Goal: Information Seeking & Learning: Learn about a topic

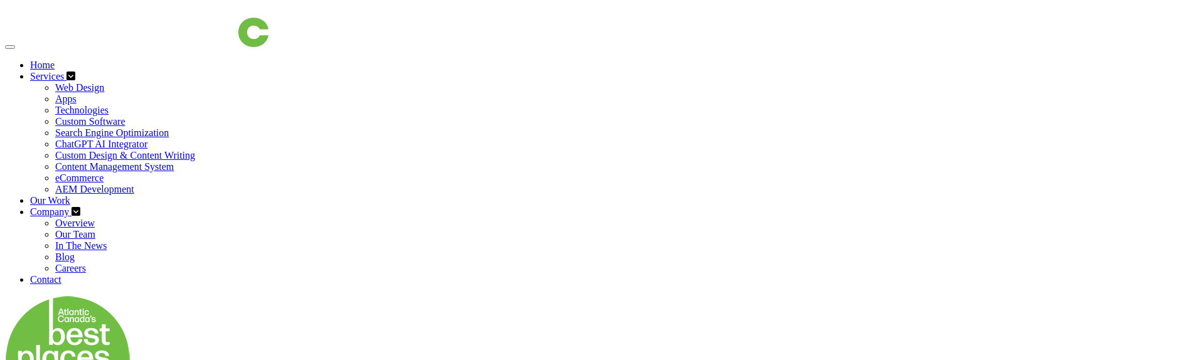
scroll to position [63, 0]
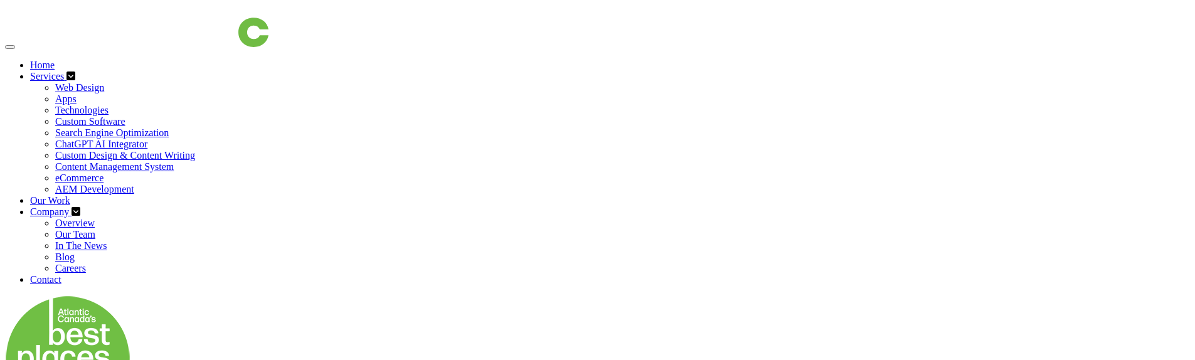
scroll to position [63, 0]
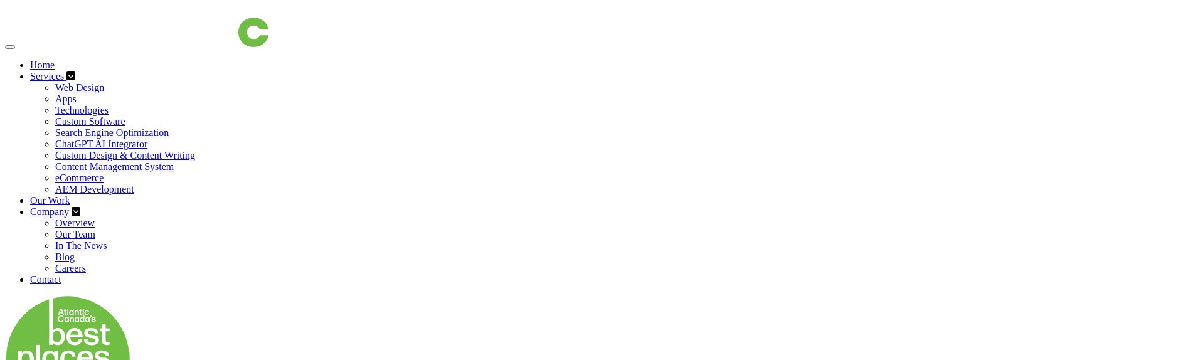
scroll to position [63, 0]
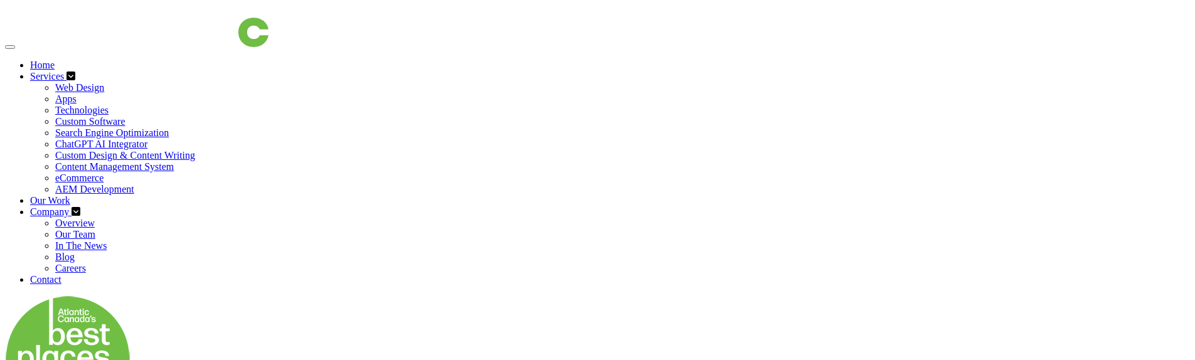
scroll to position [63, 0]
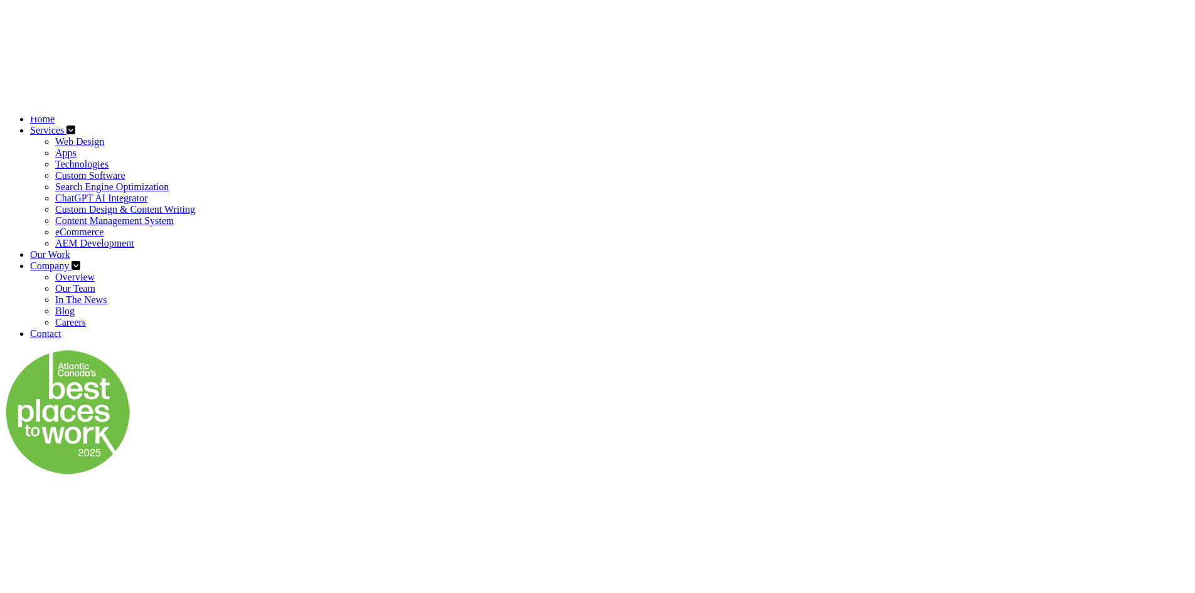
scroll to position [430, 0]
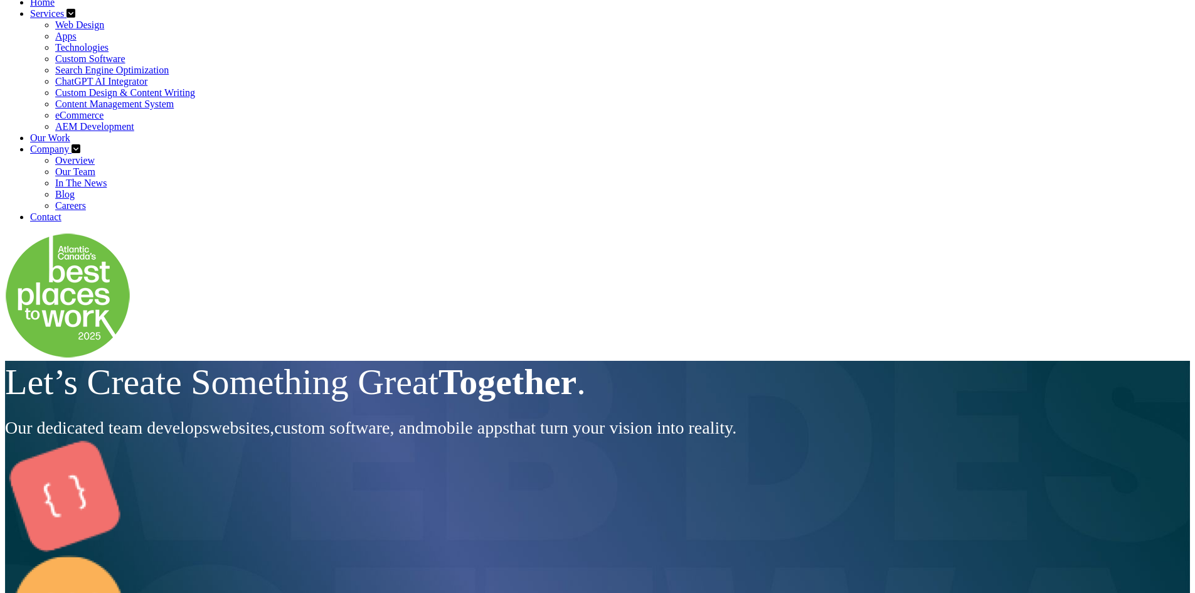
scroll to position [0, 0]
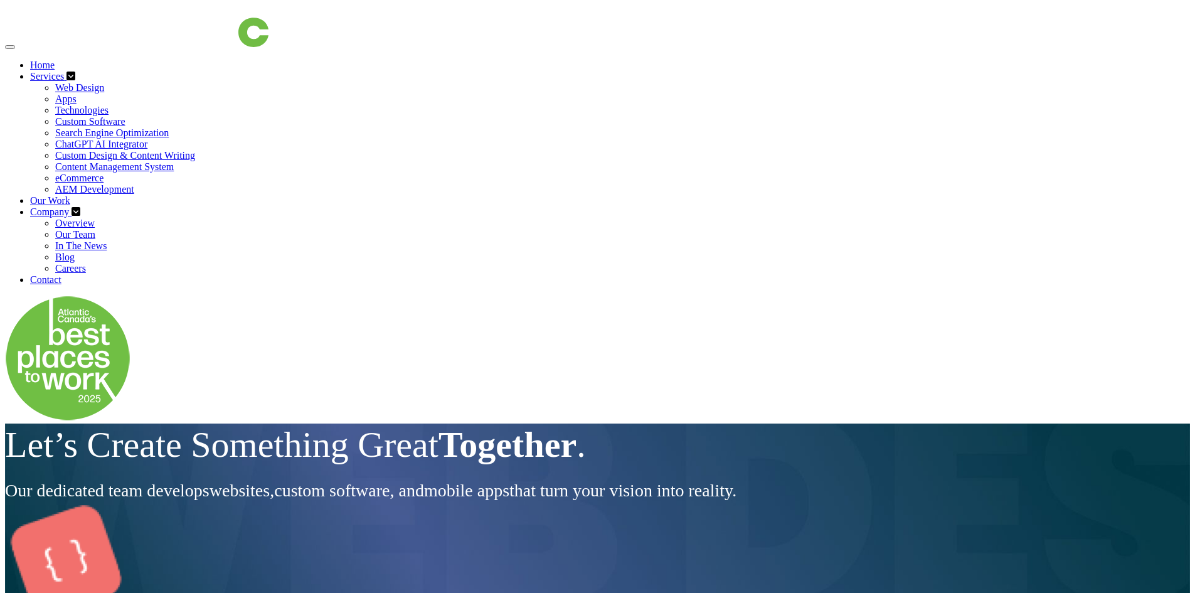
click at [125, 69] on nav "Home Services Web Design Apps Technologies Custom Software Search Engine Optimi…" at bounding box center [597, 214] width 1185 height 418
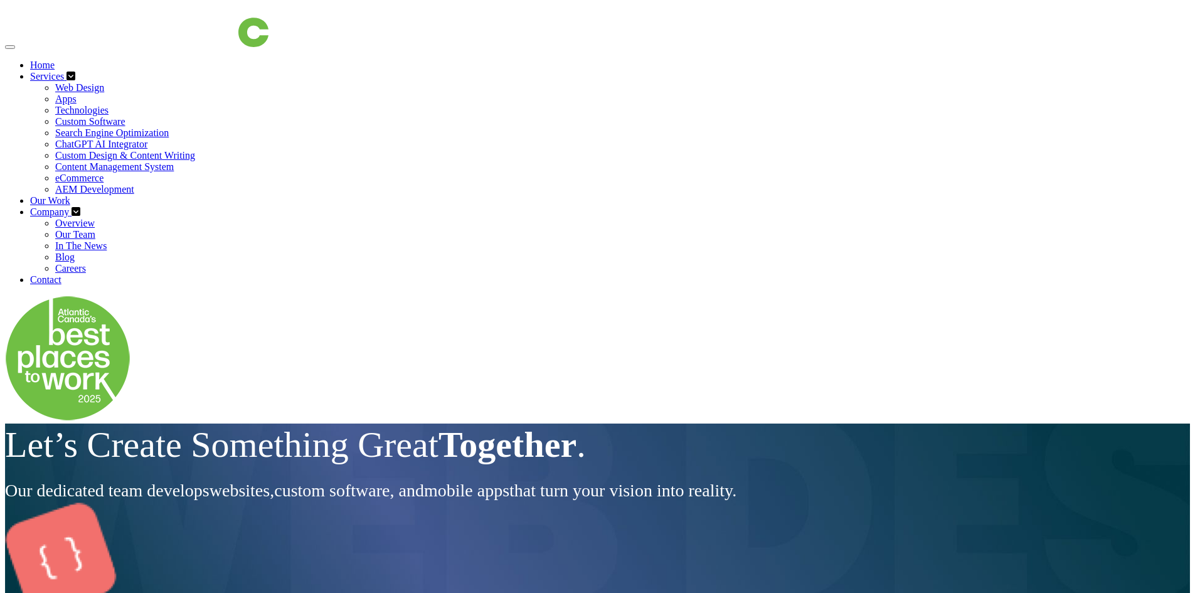
click at [294, 486] on div "Let’s Create Something Great Together . Our dedicated team develops websites , …" at bounding box center [597, 462] width 1185 height 79
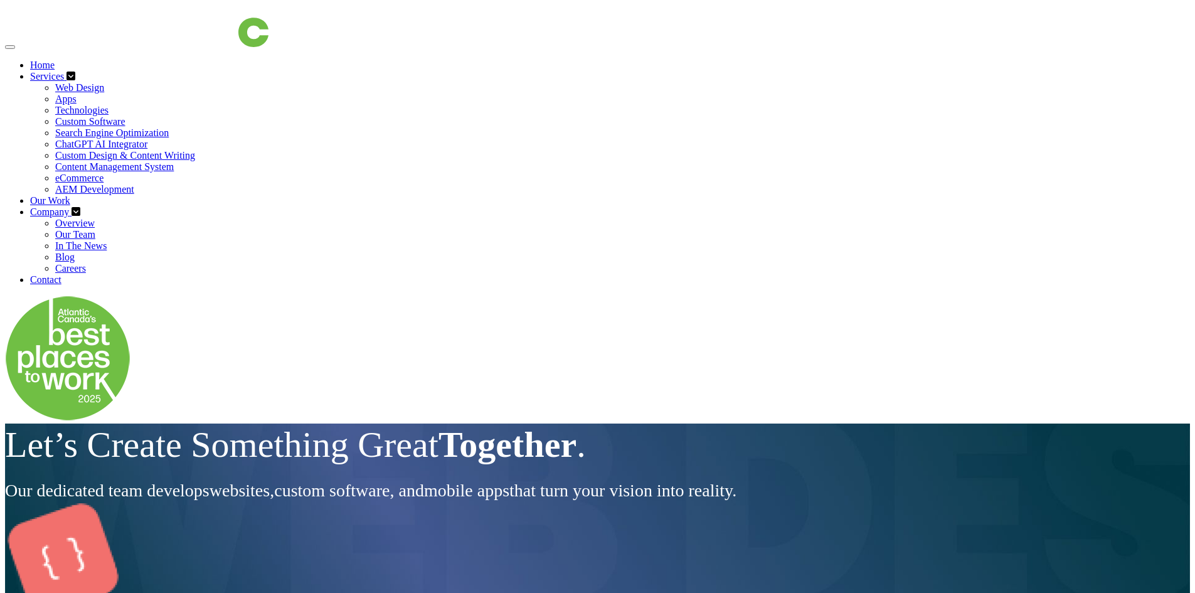
click at [328, 471] on div "Let’s Create Something Great Together . Our dedicated team develops websites , …" at bounding box center [597, 462] width 1185 height 79
click at [317, 478] on div "Let’s Create Something Great Together . Our dedicated team develops websites , …" at bounding box center [597, 462] width 1185 height 79
click at [313, 479] on div "Let’s Create Something Great Together . Our dedicated team develops websites , …" at bounding box center [597, 462] width 1185 height 79
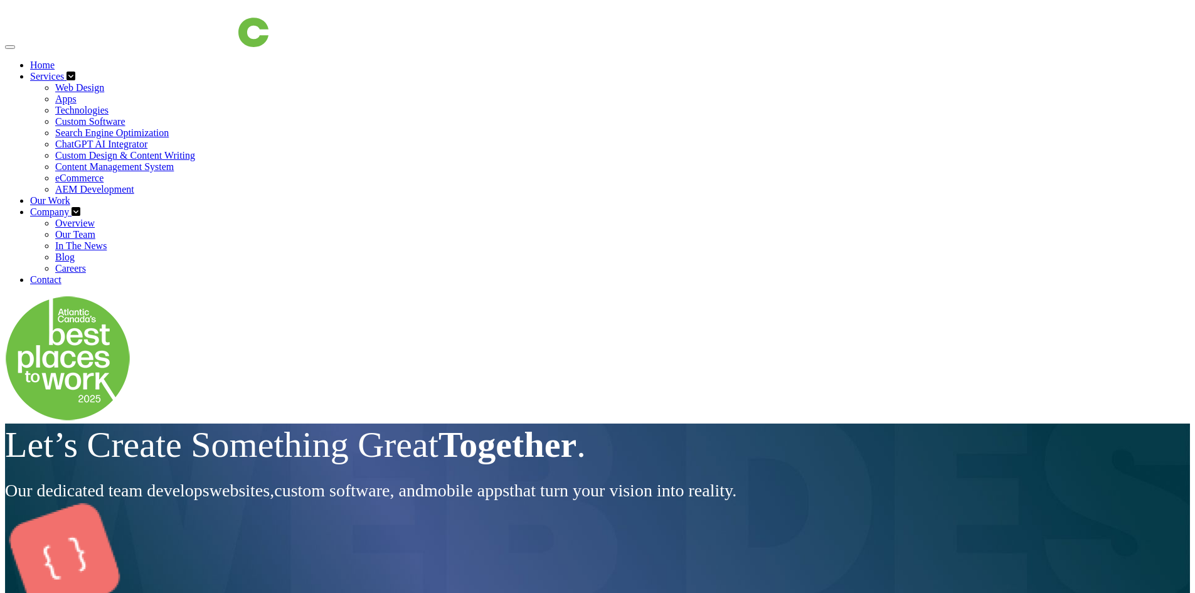
click at [403, 488] on div "Let’s Create Something Great Together . Our dedicated team develops websites , …" at bounding box center [597, 462] width 1185 height 79
click at [425, 487] on div "Let’s Create Something Great Together . Our dedicated team develops websites , …" at bounding box center [597, 462] width 1185 height 79
click at [426, 501] on div "Let’s Create Something Great Together . Our dedicated team develops websites , …" at bounding box center [597, 462] width 1185 height 79
click at [413, 503] on div "Let’s Create Something Great Together . Our dedicated team develops websites , …" at bounding box center [597, 462] width 1185 height 79
click at [379, 503] on div "Let’s Create Something Great Together . Our dedicated team develops websites , …" at bounding box center [597, 462] width 1185 height 79
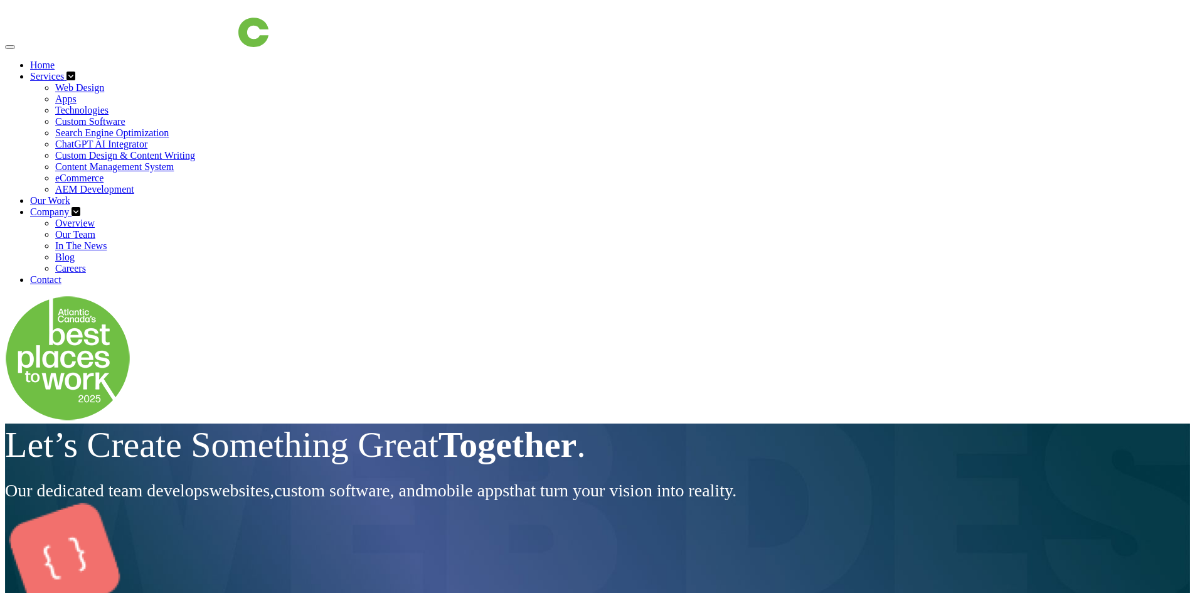
click at [388, 503] on div "Let’s Create Something Great Together . Our dedicated team develops websites , …" at bounding box center [597, 462] width 1185 height 79
click at [385, 503] on div "Let’s Create Something Great Together . Our dedicated team develops websites , …" at bounding box center [597, 462] width 1185 height 79
click at [386, 503] on div "Let’s Create Something Great Together . Our dedicated team develops websites , …" at bounding box center [597, 462] width 1185 height 79
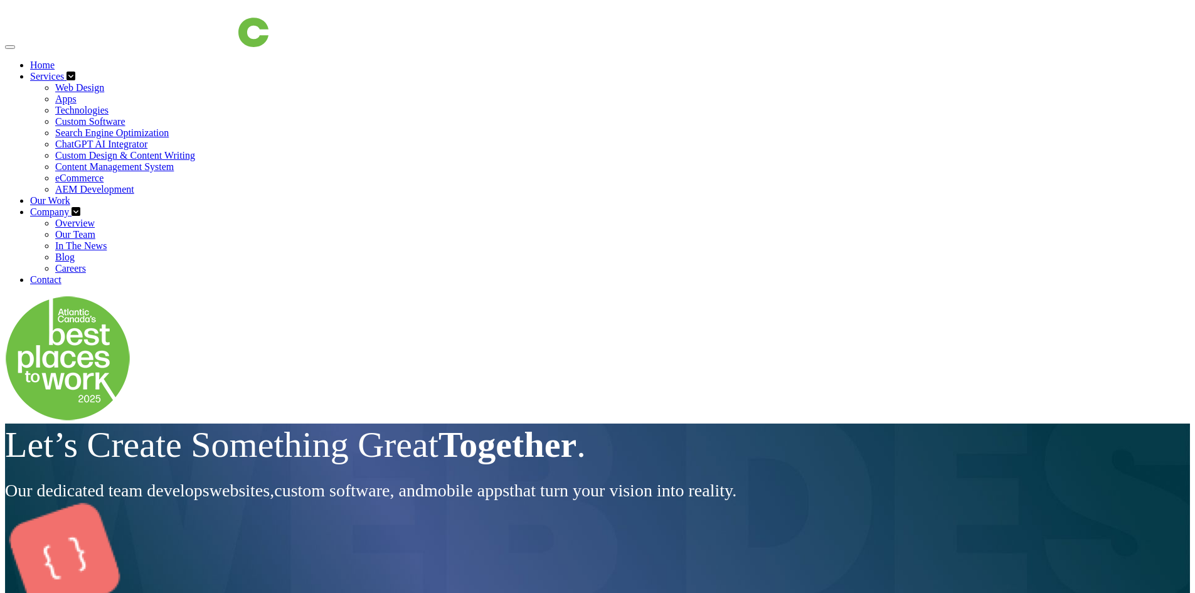
click at [386, 503] on div "Let’s Create Something Great Together . Our dedicated team develops websites , …" at bounding box center [597, 462] width 1185 height 79
click at [381, 503] on div "Let’s Create Something Great Together . Our dedicated team develops websites , …" at bounding box center [597, 462] width 1185 height 79
click at [370, 503] on div "Let’s Create Something Great Together . Our dedicated team develops websites , …" at bounding box center [597, 462] width 1185 height 79
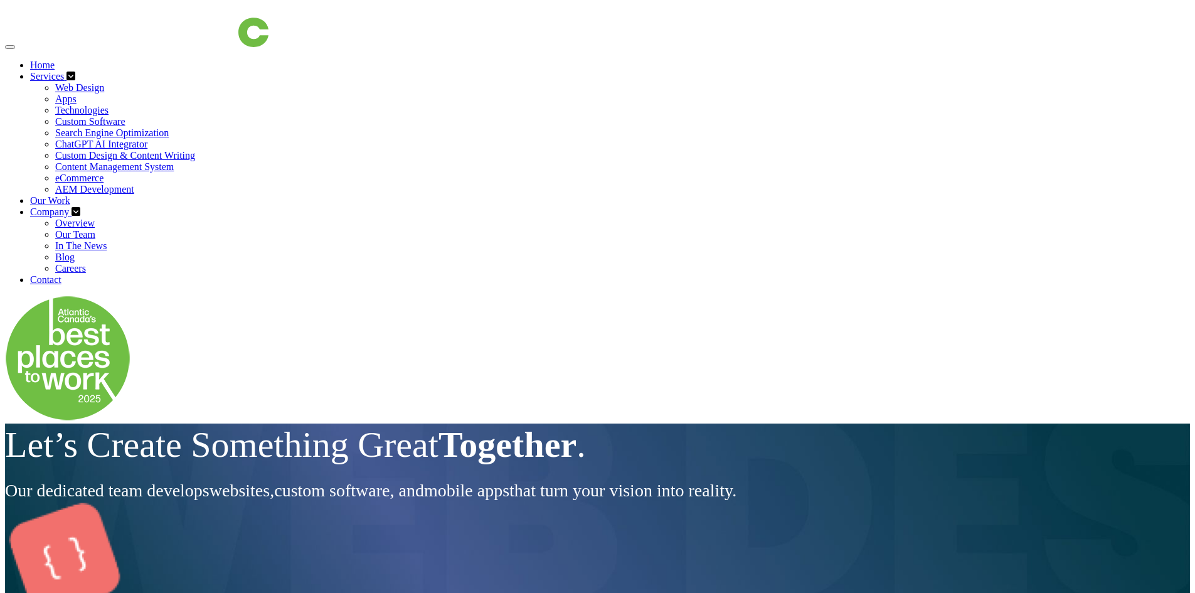
click at [370, 503] on div "Let’s Create Something Great Together . Our dedicated team develops websites , …" at bounding box center [597, 462] width 1185 height 79
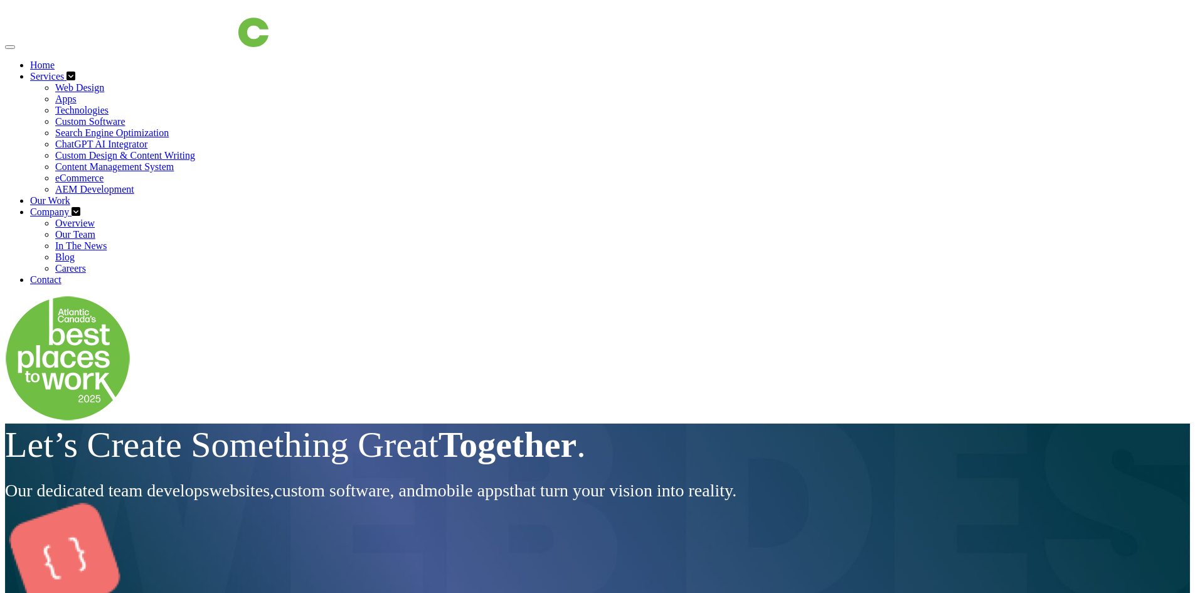
click at [370, 503] on div "Let’s Create Something Great Together . Our dedicated team develops websites , …" at bounding box center [597, 462] width 1185 height 79
click at [364, 503] on div "Let’s Create Something Great Together . Our dedicated team develops websites , …" at bounding box center [597, 462] width 1185 height 79
click at [277, 467] on div "Let’s Create Something Great Together . Our dedicated team develops websites , …" at bounding box center [597, 462] width 1185 height 79
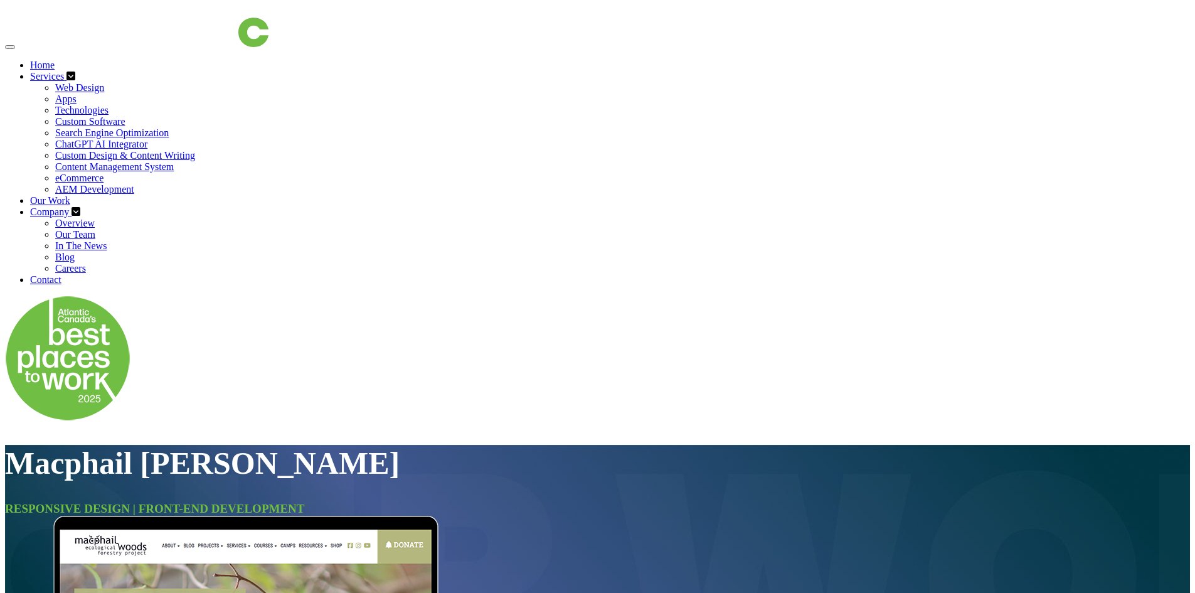
click at [208, 47] on img at bounding box center [143, 26] width 251 height 42
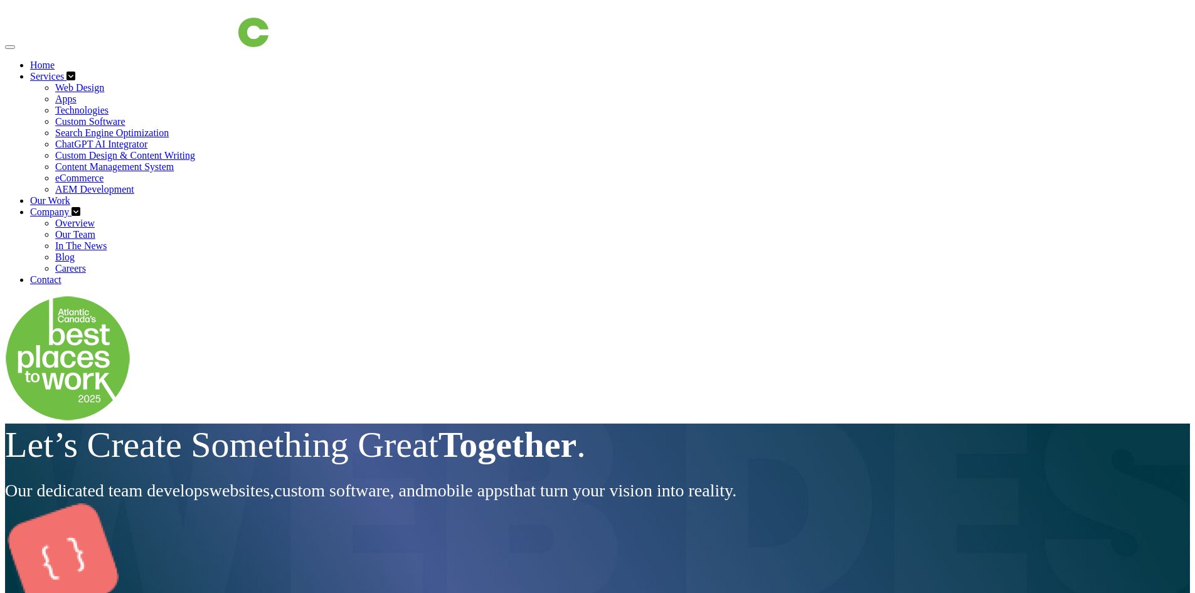
drag, startPoint x: 985, startPoint y: 344, endPoint x: 1020, endPoint y: 516, distance: 175.4
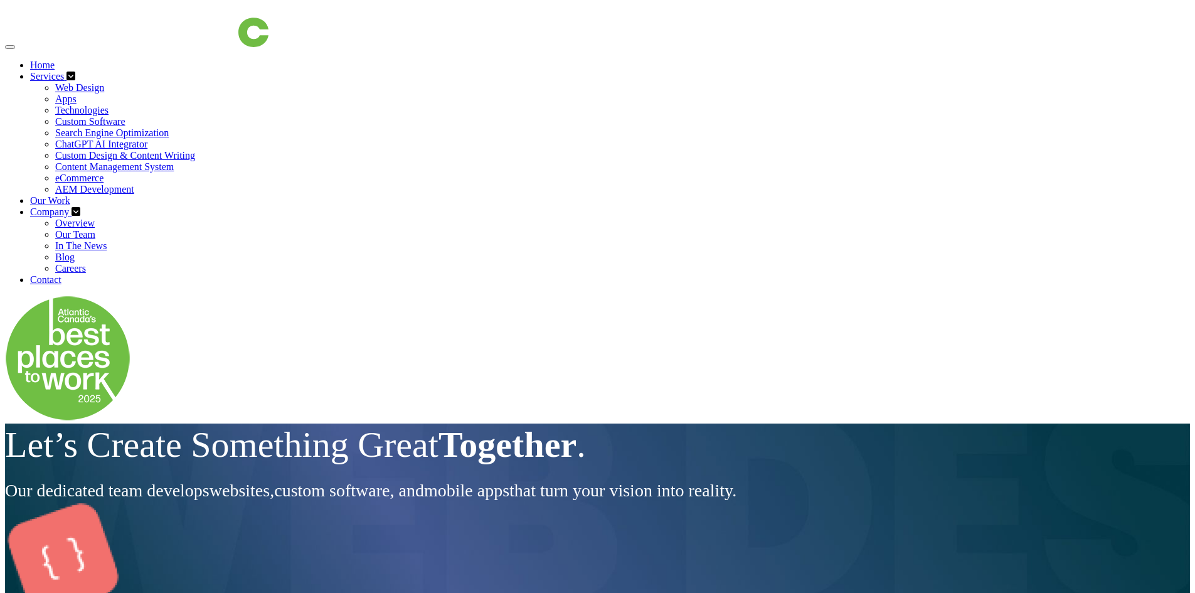
click at [448, 503] on div "Let’s Create Something Great Together . Our dedicated team develops websites , …" at bounding box center [597, 462] width 1185 height 79
click at [447, 503] on div "Let’s Create Something Great Together . Our dedicated team develops websites , …" at bounding box center [597, 462] width 1185 height 79
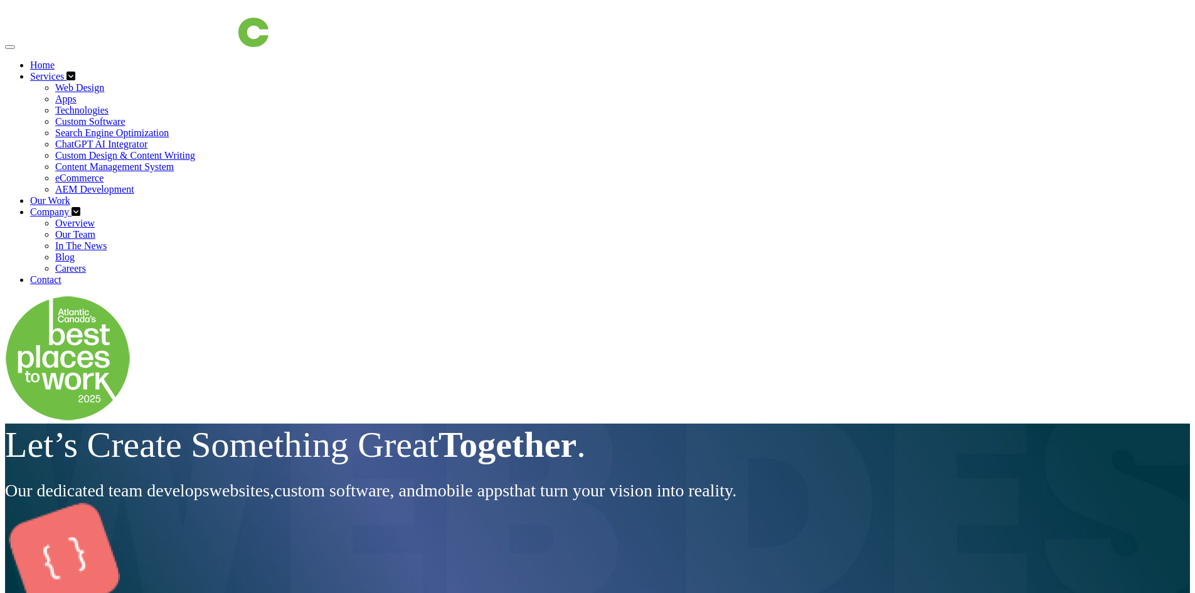
click at [447, 503] on div "Let’s Create Something Great Together . Our dedicated team develops websites , …" at bounding box center [597, 462] width 1185 height 79
click at [446, 503] on div "Let’s Create Something Great Together . Our dedicated team develops websites , …" at bounding box center [597, 462] width 1185 height 79
click at [445, 503] on div "Let’s Create Something Great Together . Our dedicated team develops websites , …" at bounding box center [597, 462] width 1185 height 79
click at [444, 503] on div "Let’s Create Something Great Together . Our dedicated team develops websites , …" at bounding box center [597, 462] width 1185 height 79
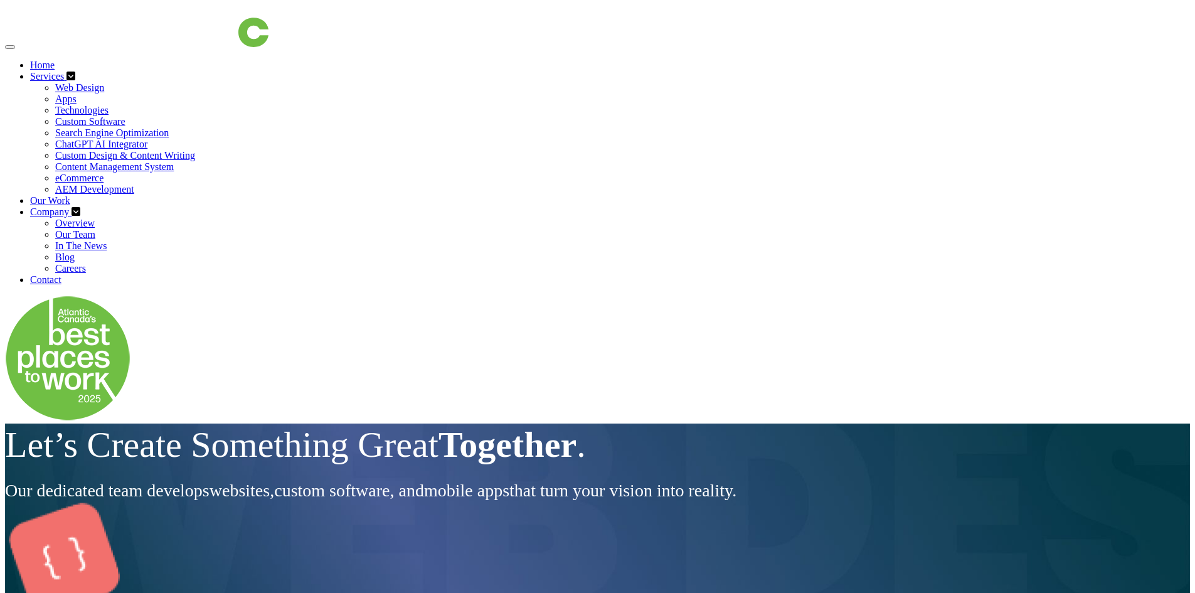
click at [444, 503] on div "Let’s Create Something Great Together . Our dedicated team develops websites , …" at bounding box center [597, 462] width 1185 height 79
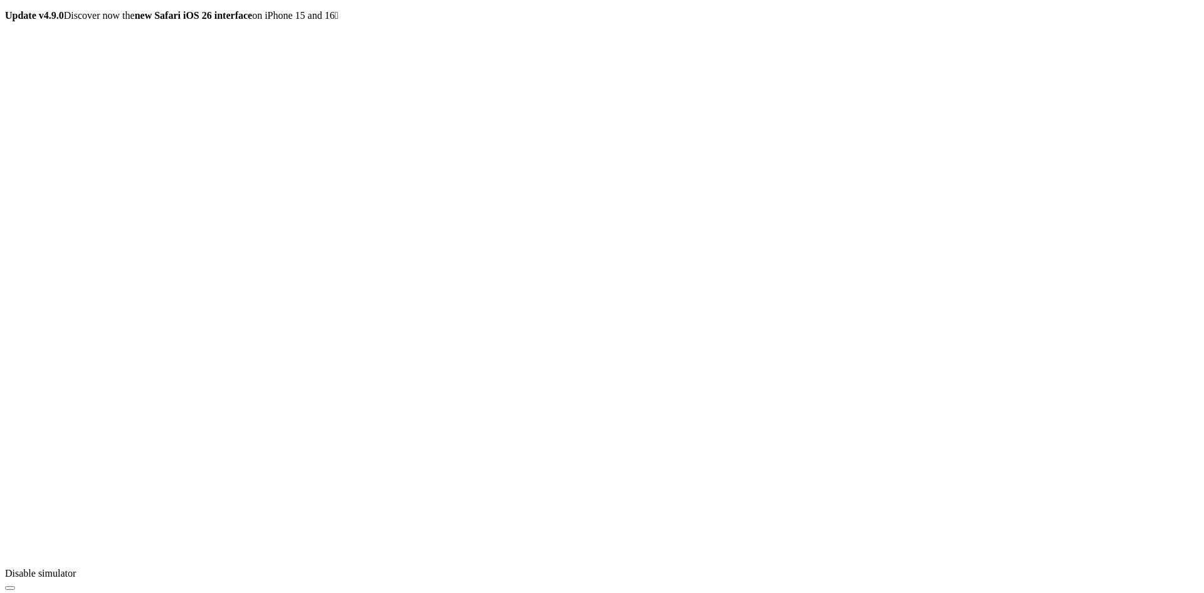
click at [10, 588] on icon "button" at bounding box center [10, 588] width 0 height 0
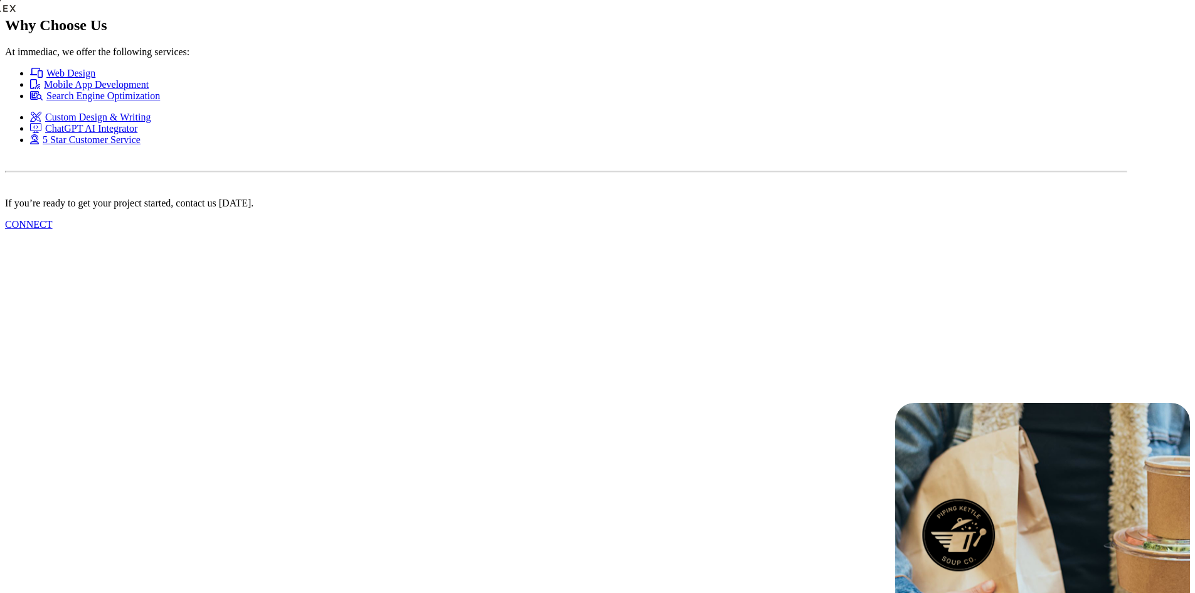
scroll to position [2496, 0]
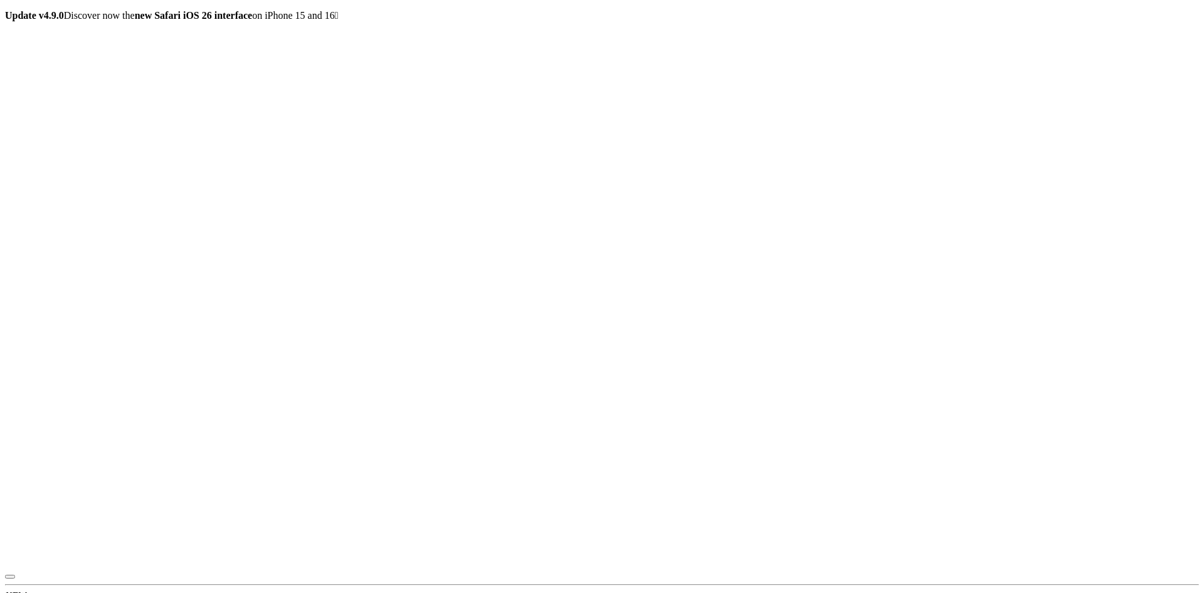
click at [10, 588] on icon "button" at bounding box center [10, 588] width 0 height 0
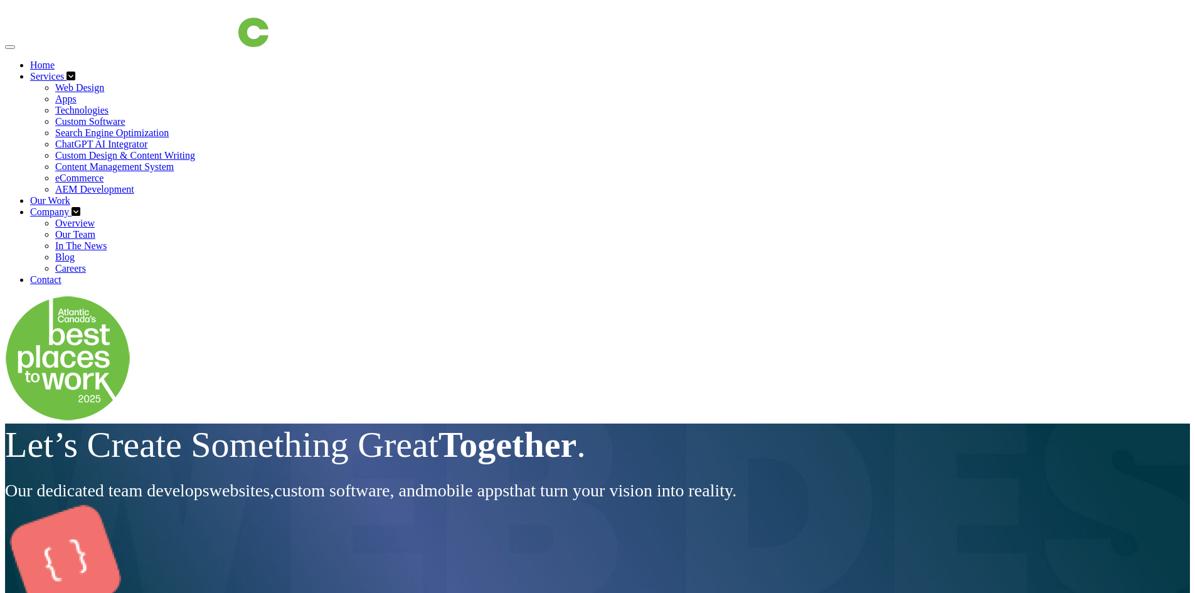
drag, startPoint x: 223, startPoint y: 124, endPoint x: 216, endPoint y: 113, distance: 12.7
click at [223, 423] on div "Let’s Create Something Great Together . Our dedicated team develops websites , …" at bounding box center [597, 462] width 1185 height 79
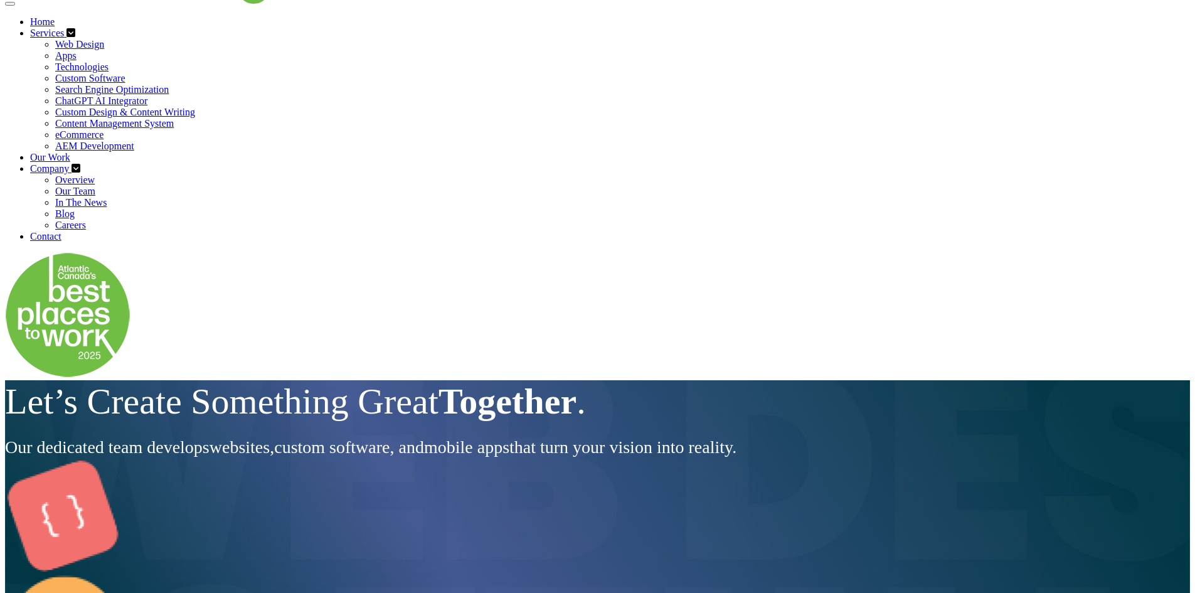
scroll to position [63, 0]
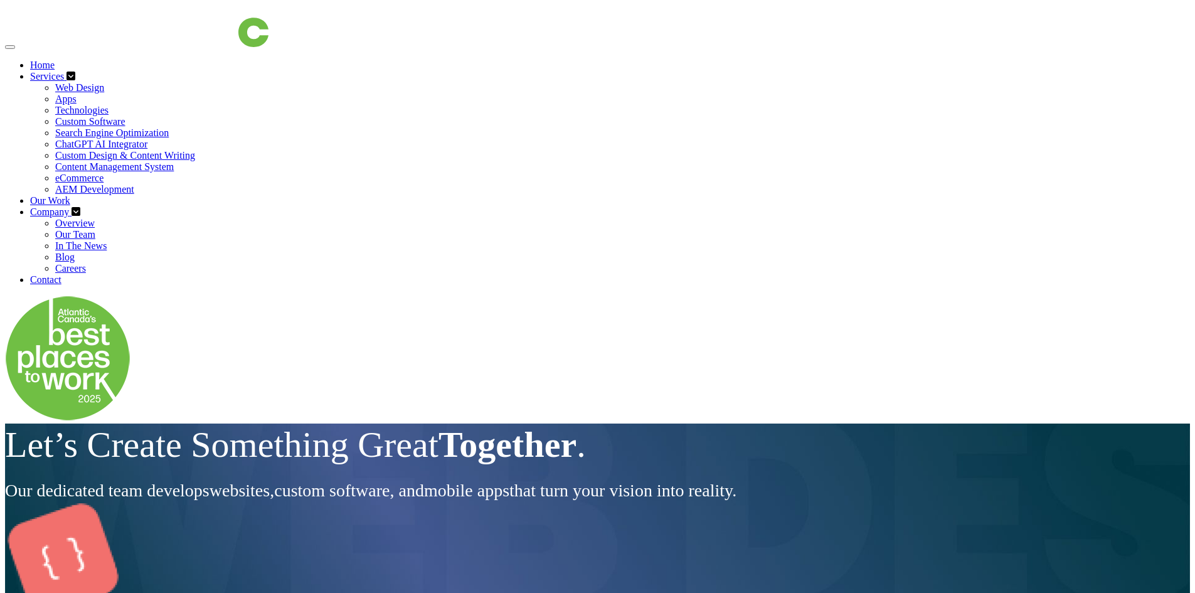
drag, startPoint x: 0, startPoint y: 0, endPoint x: 710, endPoint y: 212, distance: 741.1
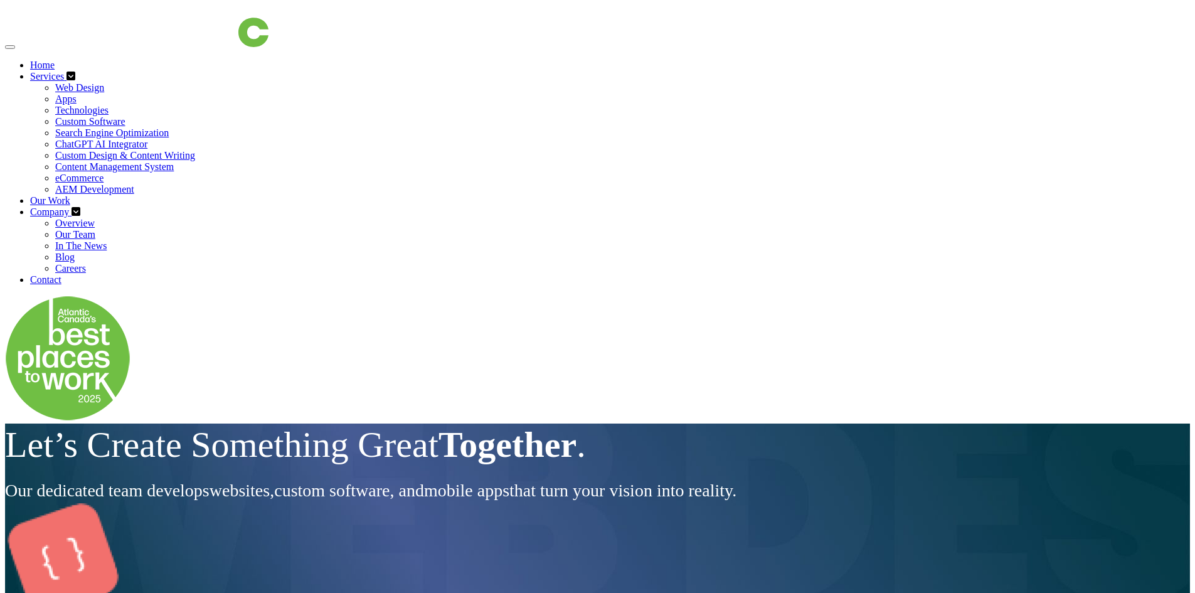
click at [292, 496] on div "Let’s Create Something Great Together . Our dedicated team develops websites , …" at bounding box center [597, 462] width 1185 height 79
click at [457, 486] on div "Let’s Create Something Great Together . Our dedicated team develops websites , …" at bounding box center [597, 462] width 1185 height 79
click at [473, 503] on div "Let’s Create Something Great Together . Our dedicated team develops websites , …" at bounding box center [597, 462] width 1185 height 79
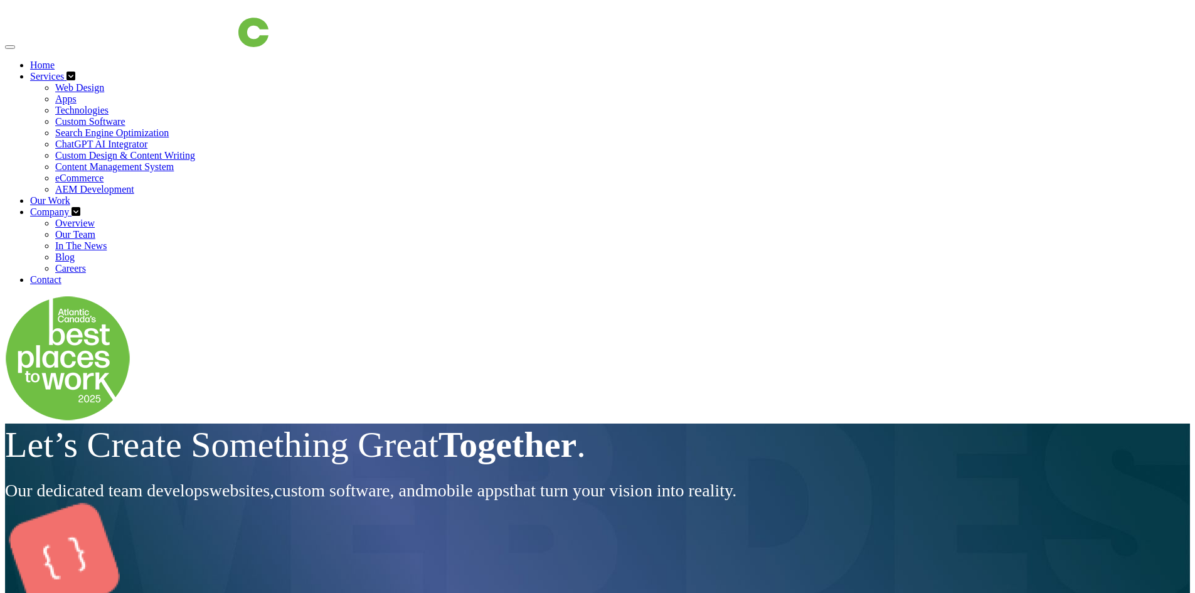
click at [457, 503] on div "Let’s Create Something Great Together . Our dedicated team develops websites , …" at bounding box center [597, 462] width 1185 height 79
click at [464, 503] on div "Let’s Create Something Great Together . Our dedicated team develops websites , …" at bounding box center [597, 462] width 1185 height 79
click at [466, 503] on div "Let’s Create Something Great Together . Our dedicated team develops websites , …" at bounding box center [597, 462] width 1185 height 79
click at [446, 503] on div "Let’s Create Something Great Together . Our dedicated team develops websites , …" at bounding box center [597, 462] width 1185 height 79
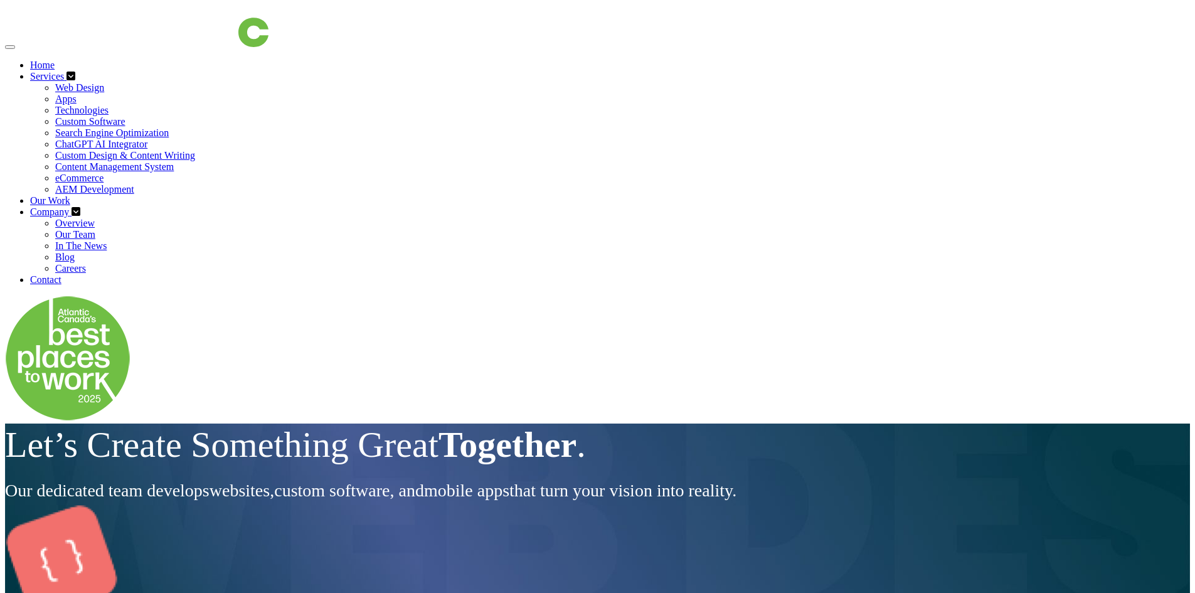
click at [70, 195] on link "Our Work" at bounding box center [50, 200] width 40 height 11
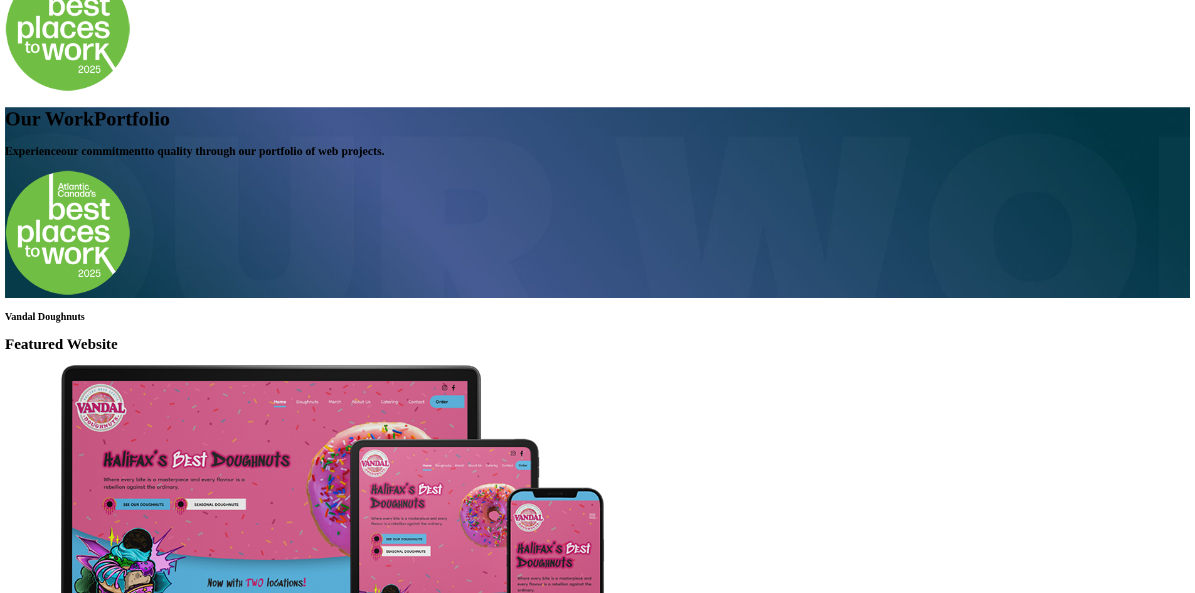
scroll to position [125, 0]
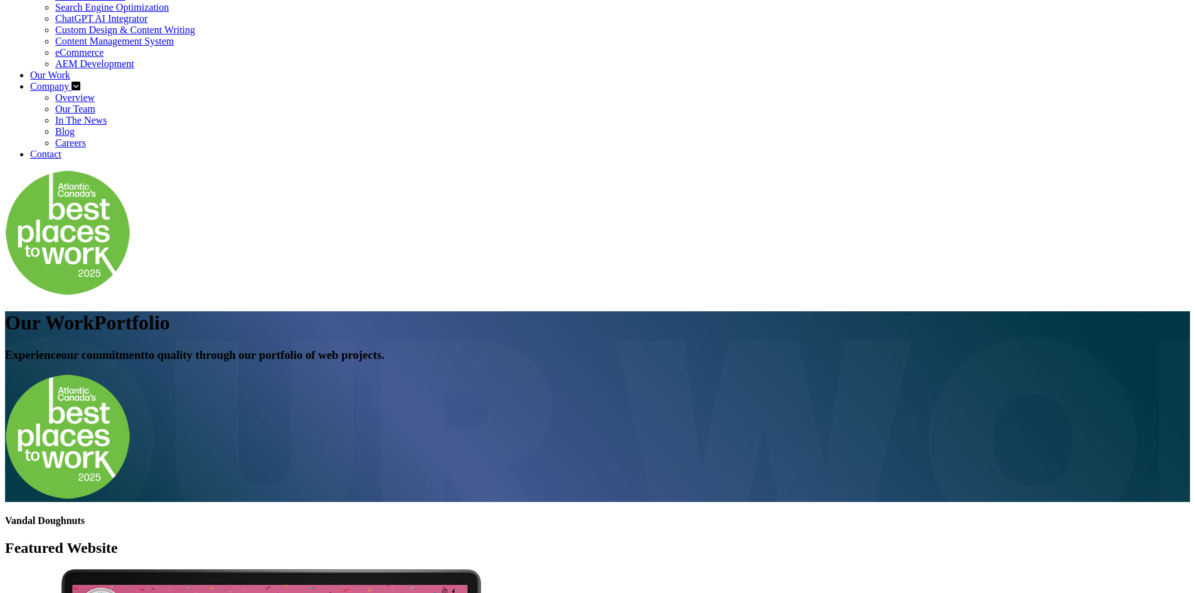
click at [147, 24] on link "ChatGPT AI Integrator" at bounding box center [101, 18] width 92 height 11
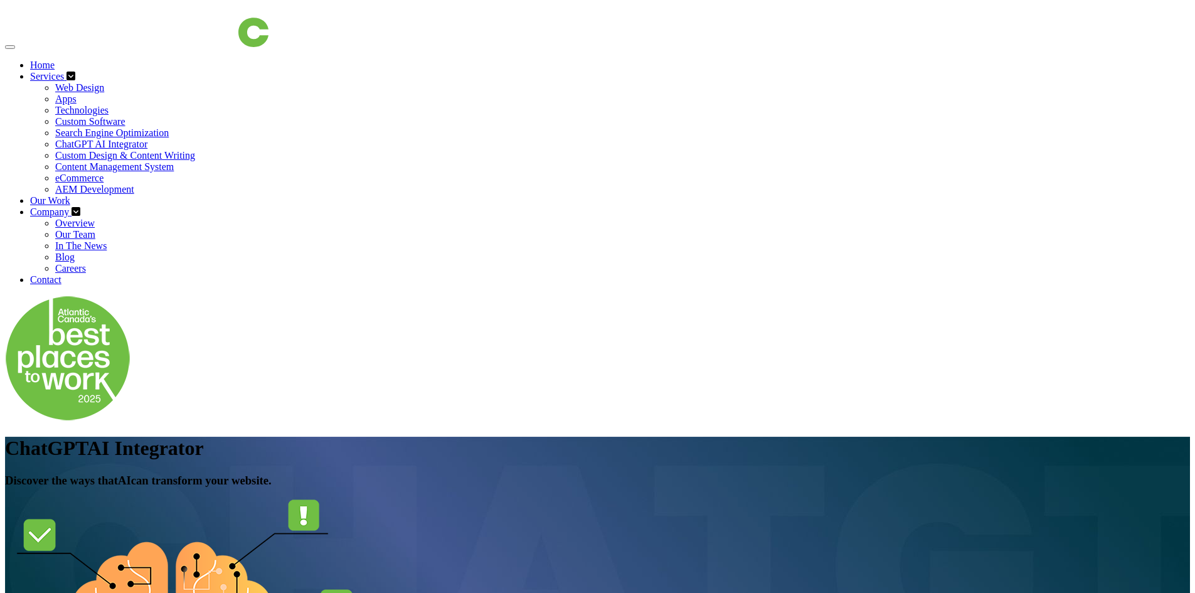
click at [164, 38] on img at bounding box center [143, 26] width 251 height 42
